Goal: Task Accomplishment & Management: Complete application form

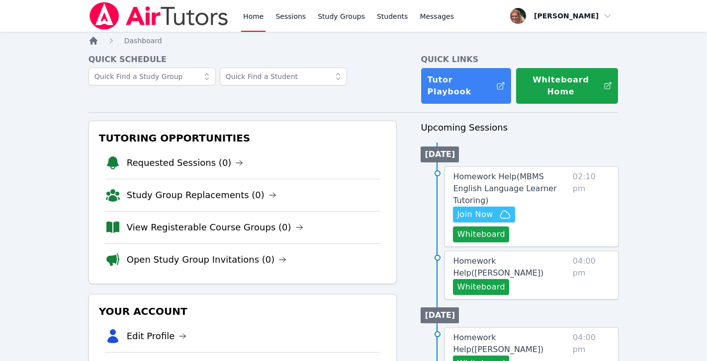
click at [94, 41] on icon "Breadcrumb" at bounding box center [93, 41] width 8 height 8
click at [476, 209] on span "Join Now" at bounding box center [475, 215] width 36 height 12
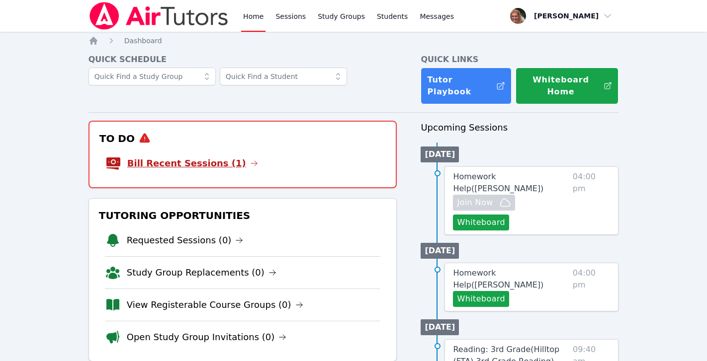
click at [206, 157] on link "Bill Recent Sessions (1)" at bounding box center [192, 164] width 131 height 14
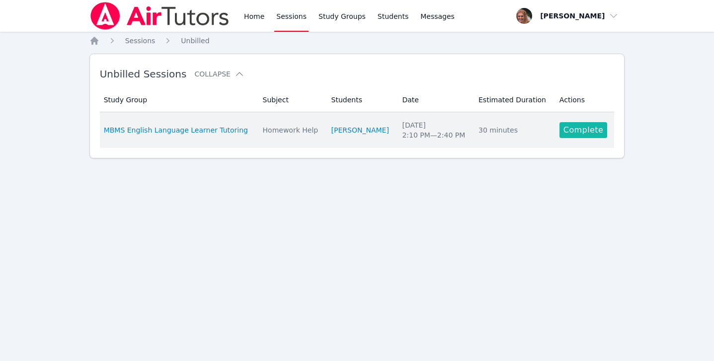
click at [565, 130] on link "Complete" at bounding box center [584, 130] width 48 height 16
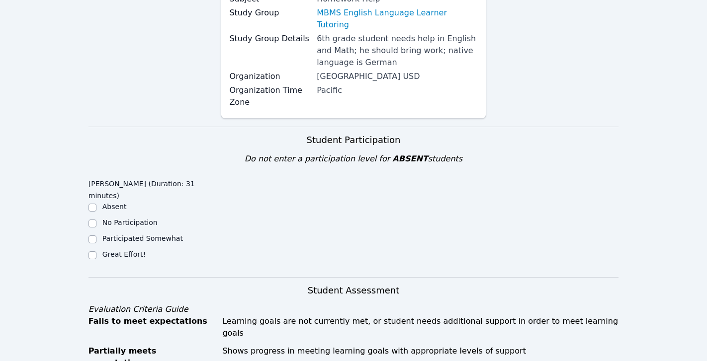
scroll to position [157, 0]
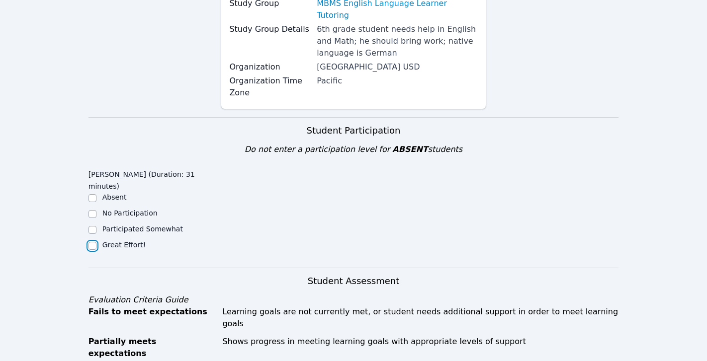
click at [90, 242] on input "Great Effort!" at bounding box center [92, 246] width 8 height 8
checkbox input "true"
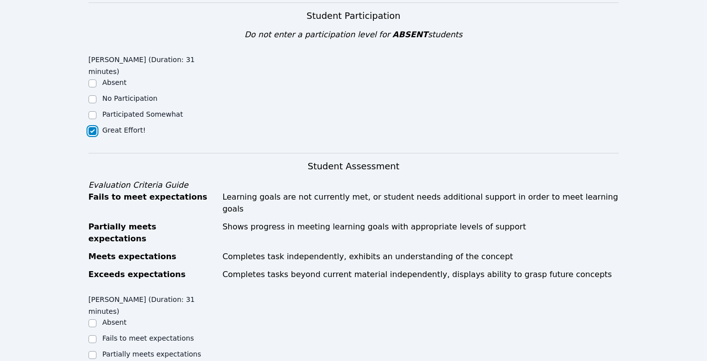
scroll to position [361, 0]
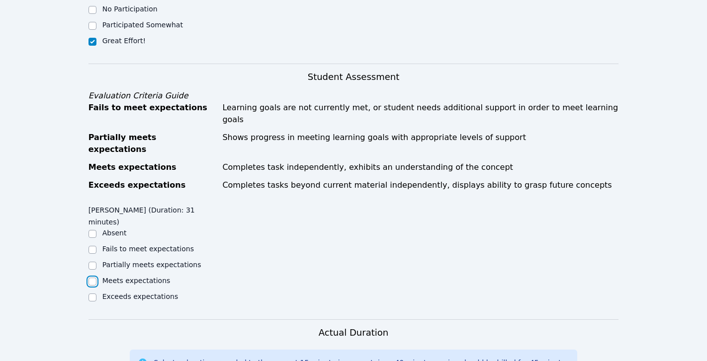
click at [92, 278] on input "Meets expectations" at bounding box center [92, 282] width 8 height 8
checkbox input "true"
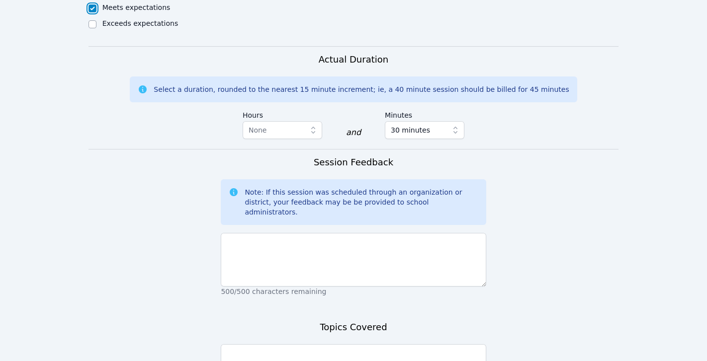
scroll to position [638, 0]
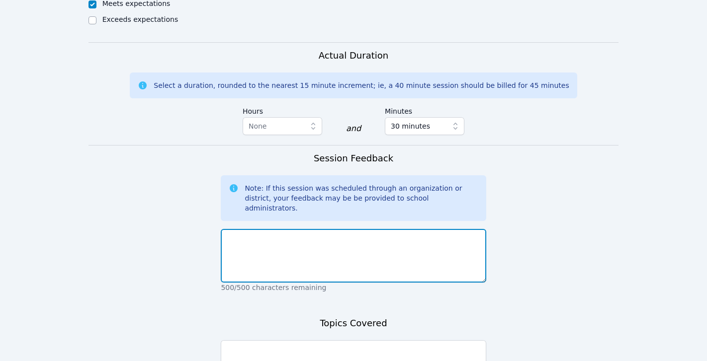
click at [264, 229] on textarea at bounding box center [353, 256] width 265 height 54
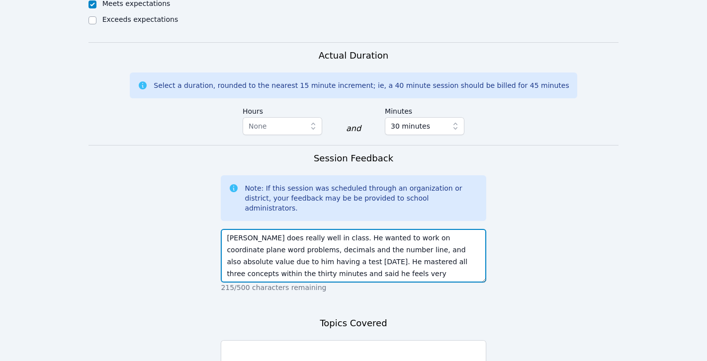
type textarea "Paul does really well in class. He wanted to work on coordinate plane word prob…"
drag, startPoint x: 394, startPoint y: 168, endPoint x: 435, endPoint y: 179, distance: 42.7
click at [435, 229] on textarea "Paul does really well in class. He wanted to work on coordinate plane word prob…" at bounding box center [353, 256] width 265 height 54
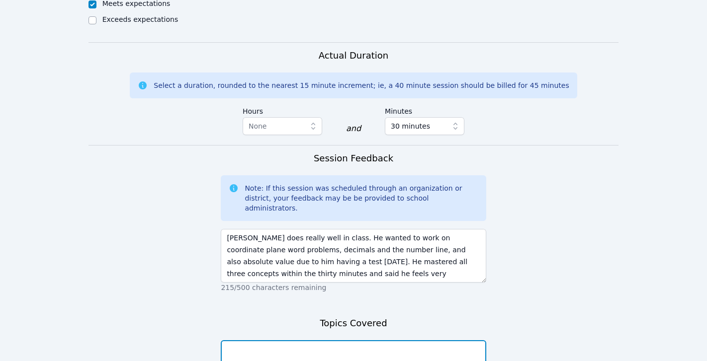
click at [348, 340] on textarea at bounding box center [353, 367] width 265 height 54
paste textarea "coordinate plane word problems, decimals and the number line, and also absolute…"
type textarea "coordinate plane word problems, decimals and the number line, and also absolute…"
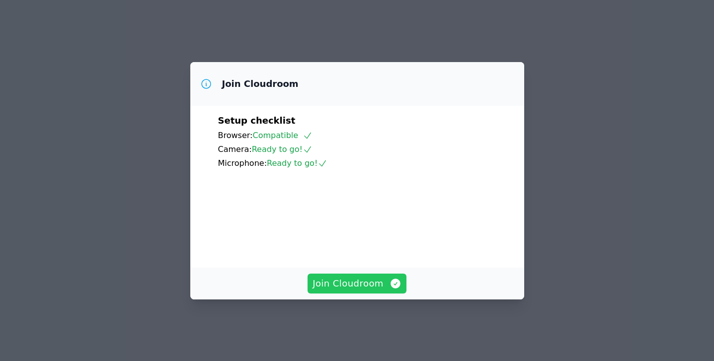
click at [360, 291] on span "Join Cloudroom" at bounding box center [357, 284] width 89 height 14
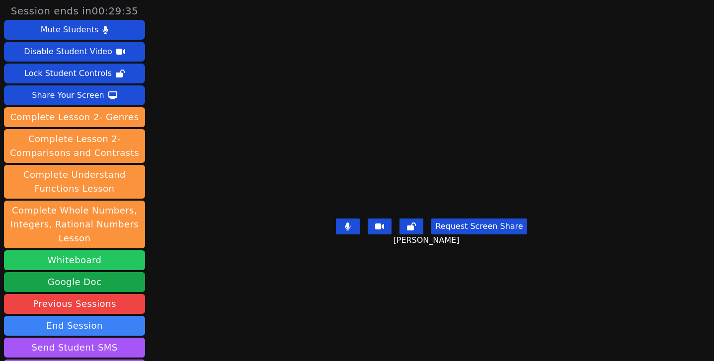
click at [103, 259] on button "Whiteboard" at bounding box center [74, 260] width 141 height 20
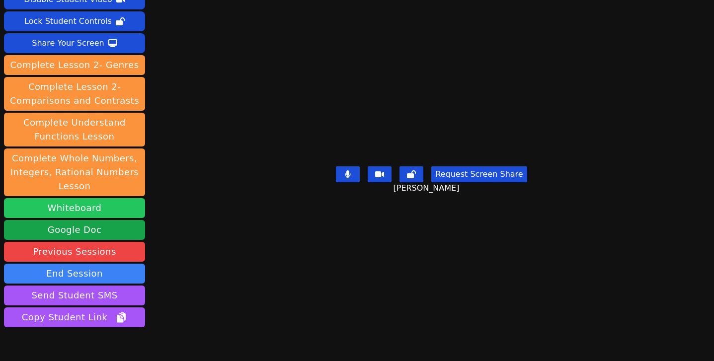
scroll to position [104, 0]
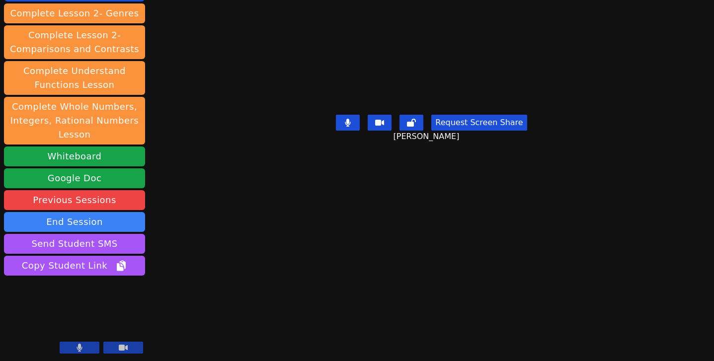
click at [85, 346] on button at bounding box center [80, 348] width 40 height 12
click at [73, 351] on button at bounding box center [80, 348] width 40 height 12
click at [84, 350] on button at bounding box center [80, 348] width 40 height 12
click at [84, 350] on icon at bounding box center [80, 348] width 10 height 8
click at [76, 346] on button at bounding box center [80, 348] width 40 height 12
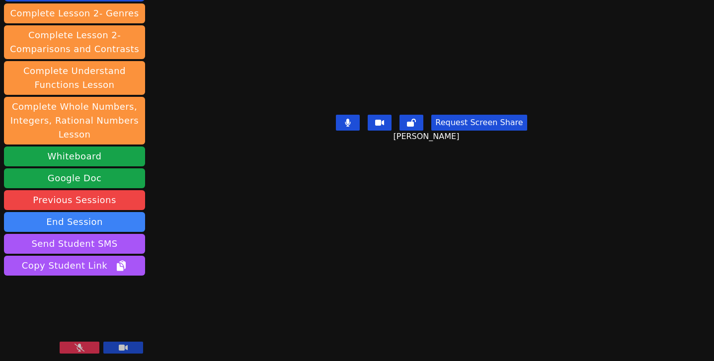
click at [76, 346] on icon at bounding box center [80, 348] width 10 height 8
click at [82, 347] on icon at bounding box center [80, 348] width 6 height 8
click at [81, 347] on icon at bounding box center [80, 348] width 10 height 8
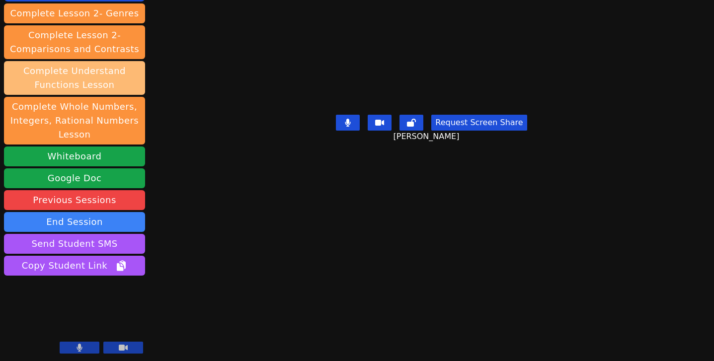
scroll to position [0, 0]
